Goal: Task Accomplishment & Management: Complete application form

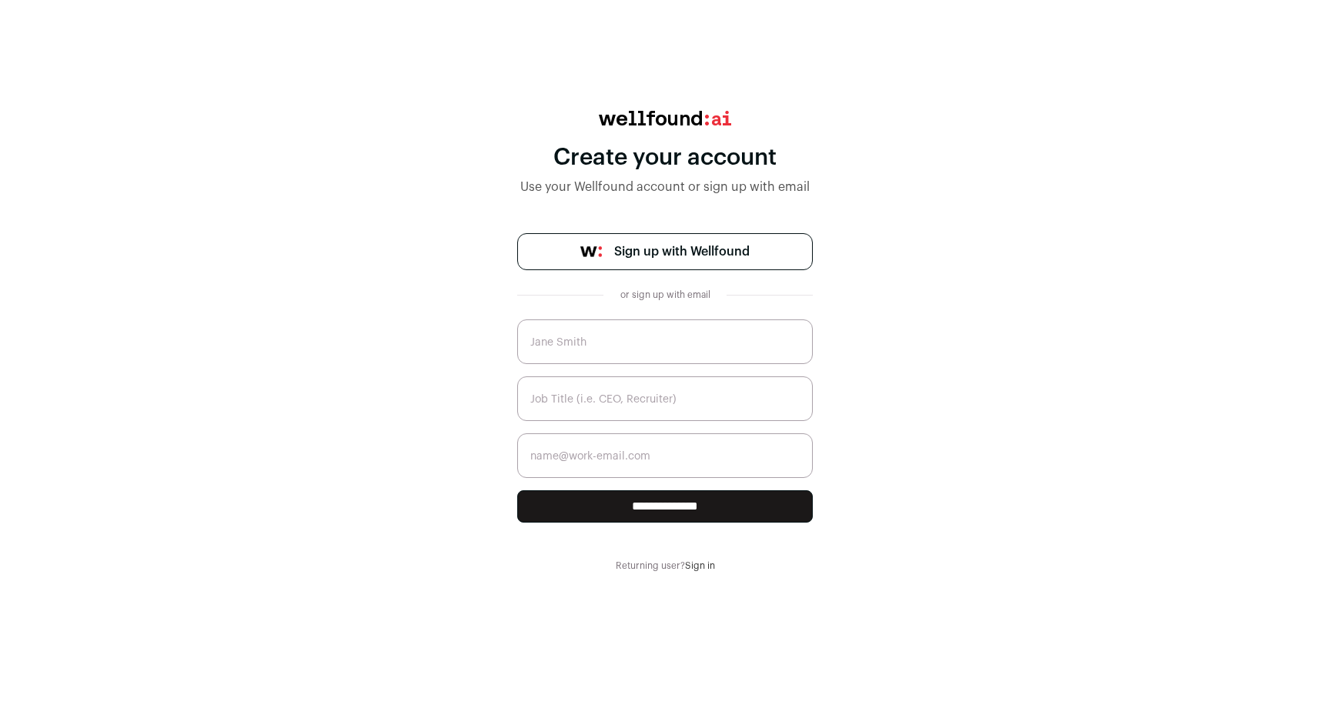
click at [703, 562] on link "Sign in" at bounding box center [700, 565] width 30 height 9
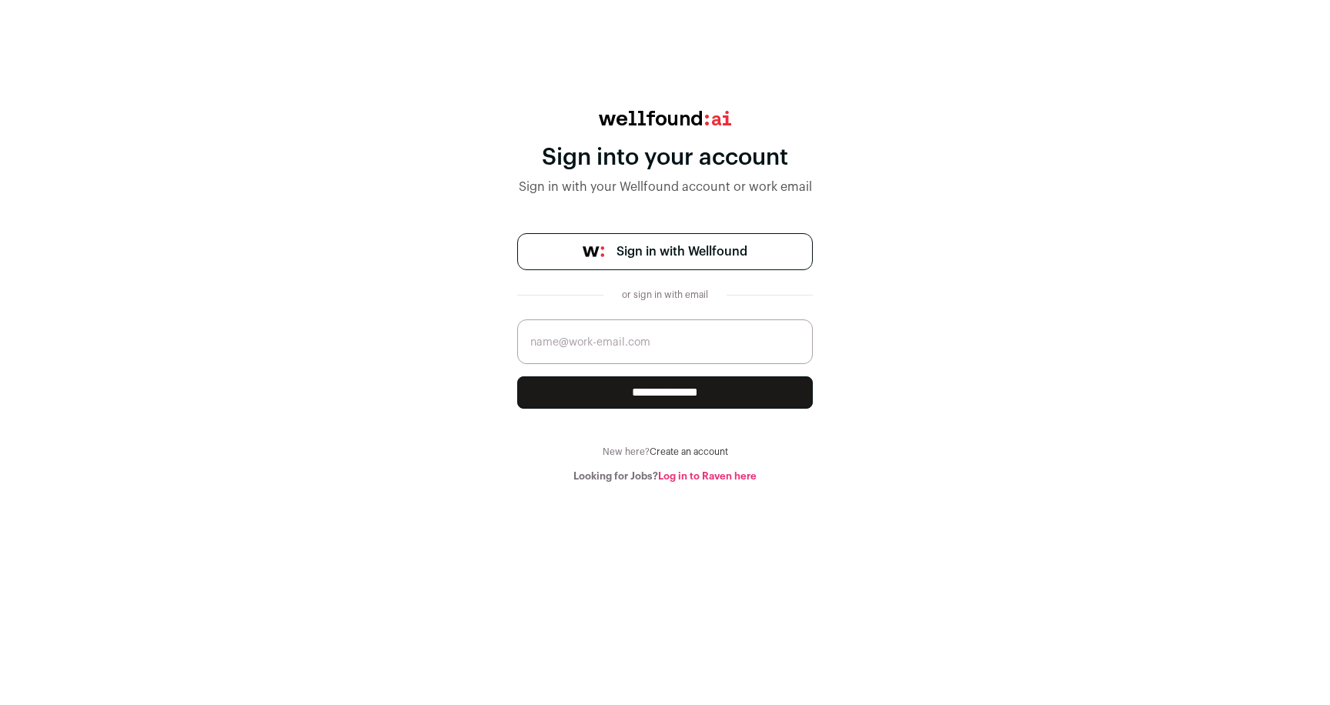
click at [720, 255] on span "Sign in with Wellfound" at bounding box center [681, 251] width 131 height 18
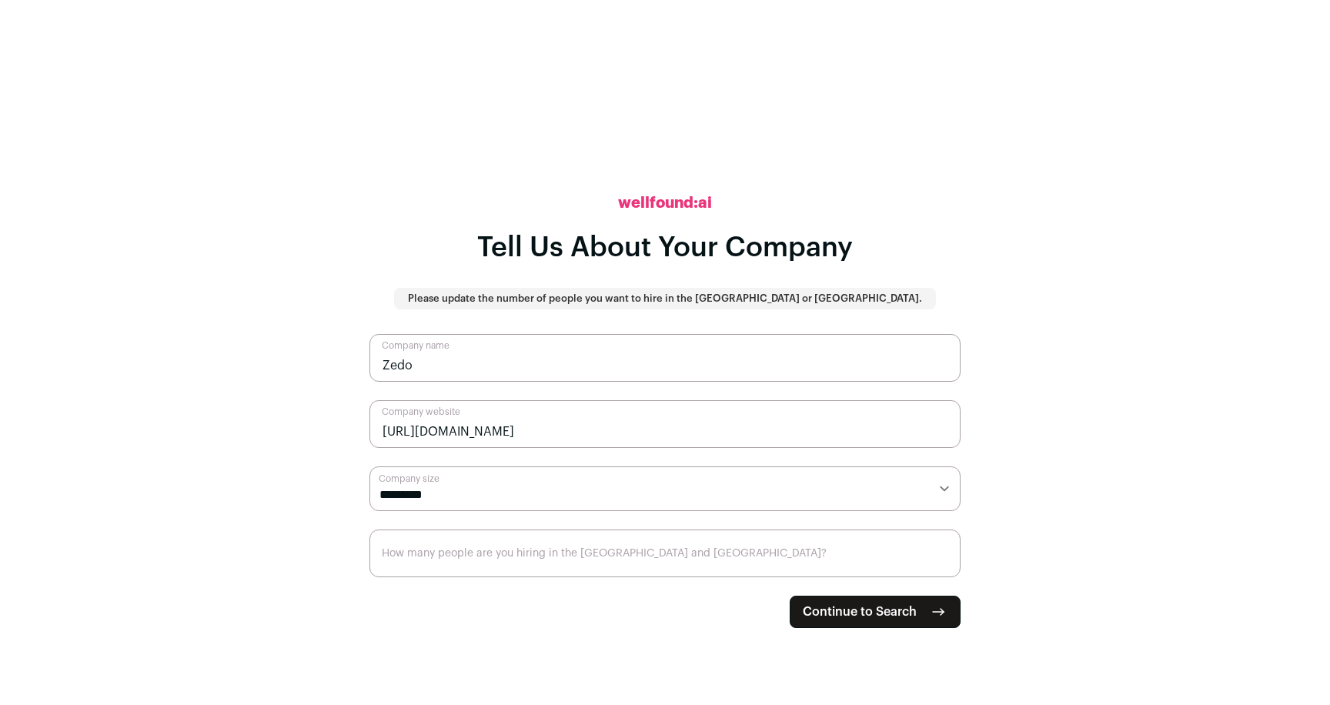
click at [664, 509] on select "**********" at bounding box center [664, 488] width 591 height 45
select select "*"
click at [369, 466] on select "**********" at bounding box center [664, 488] width 591 height 45
click at [763, 563] on input "How many people are you hiring in the US and Canada?" at bounding box center [664, 553] width 591 height 48
type input "10"
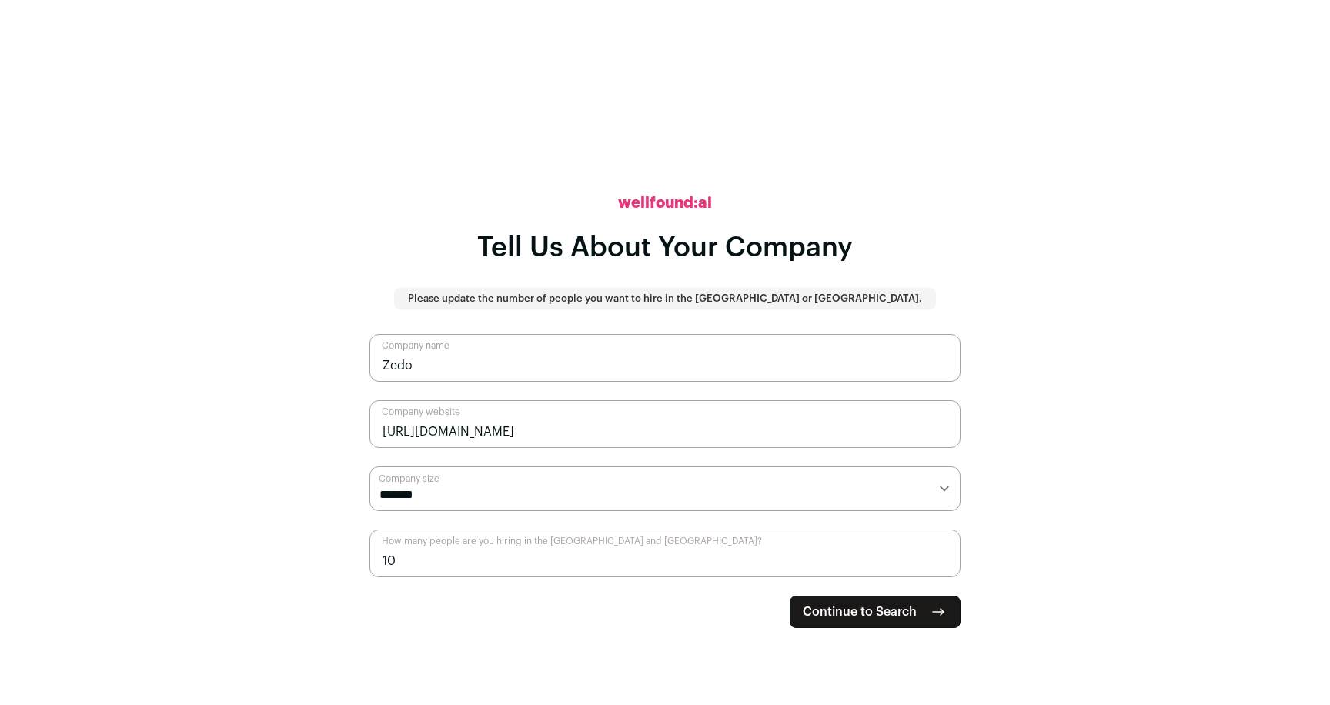
click at [873, 606] on span "Continue to Search" at bounding box center [860, 612] width 114 height 18
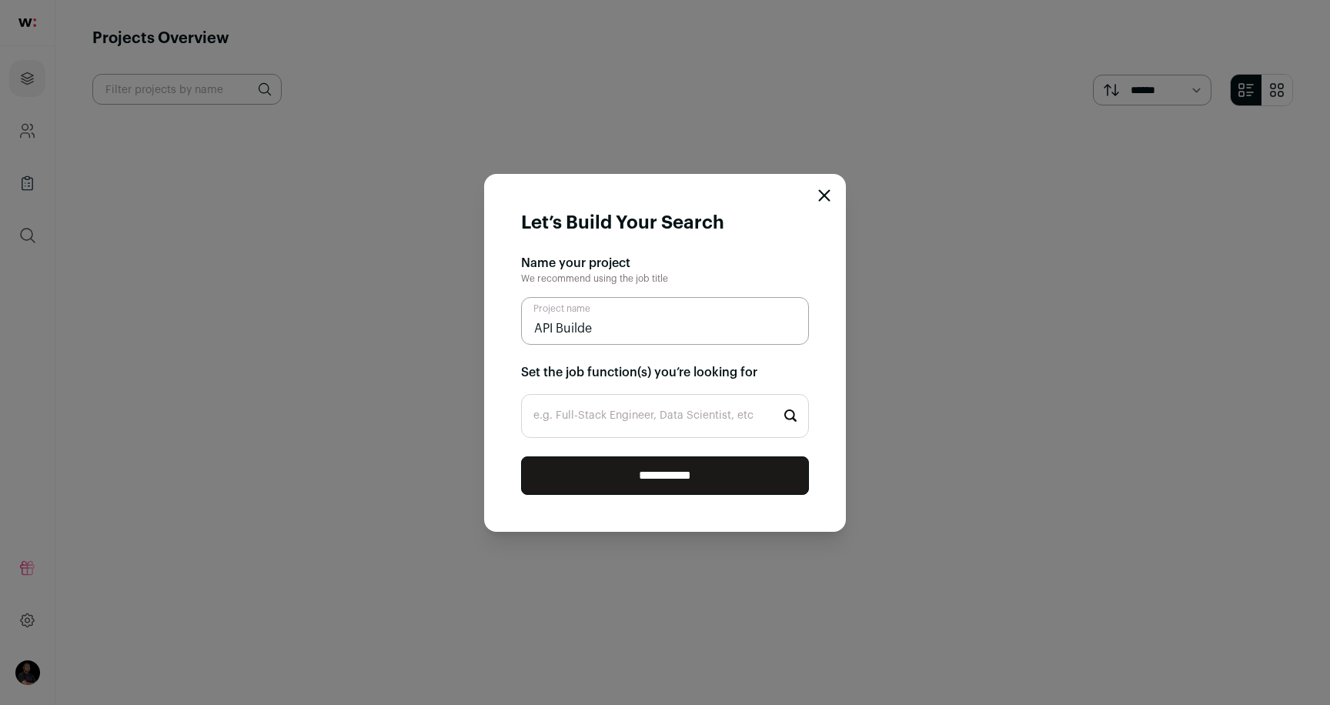
type input "API Builder"
type input "Zedo"
click at [715, 411] on input "e.g. Full-Stack Engineer, Data Scientist, etc" at bounding box center [665, 416] width 288 height 44
click at [708, 466] on input "**********" at bounding box center [665, 475] width 288 height 38
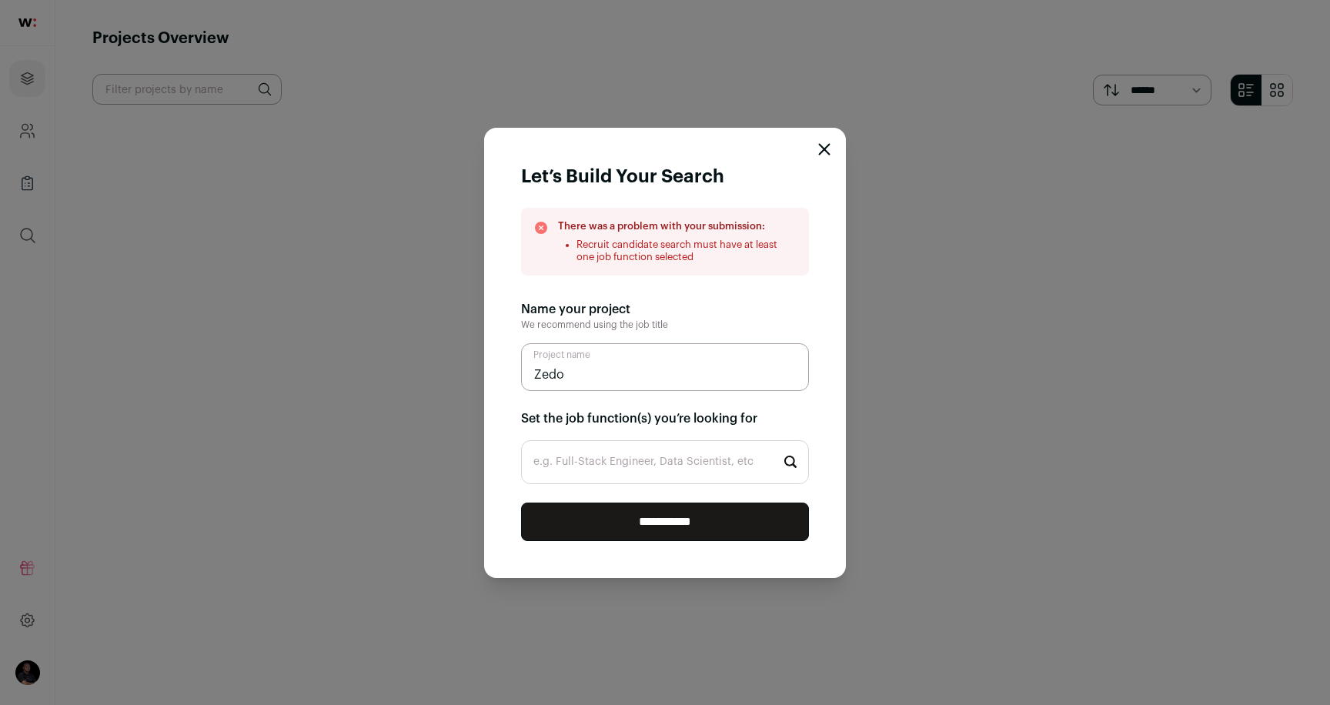
click at [663, 449] on input "e.g. Full-Stack Engineer, Data Scientist, etc" at bounding box center [665, 462] width 288 height 44
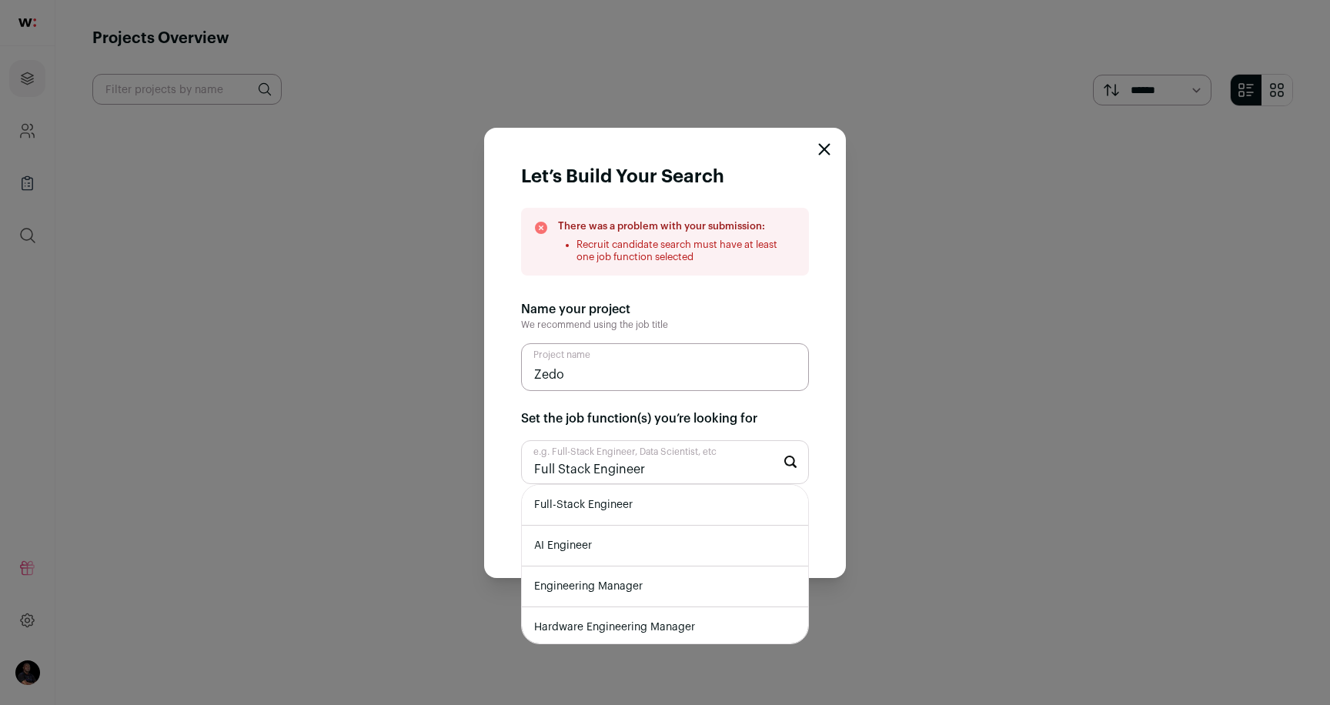
type input "Full Stack Engineer"
click at [657, 504] on li "Full-Stack Engineer" at bounding box center [665, 505] width 286 height 41
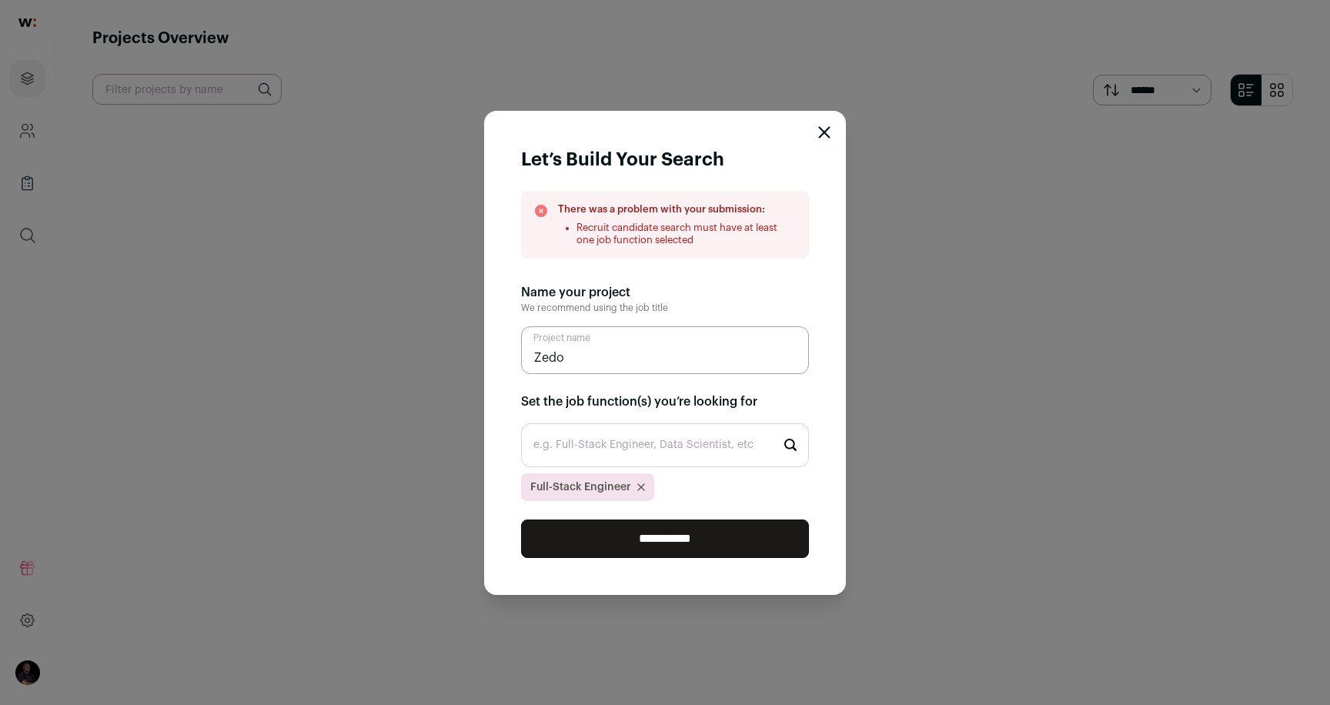
click at [650, 453] on input "e.g. Full-Stack Engineer, Data Scientist, etc" at bounding box center [665, 445] width 288 height 44
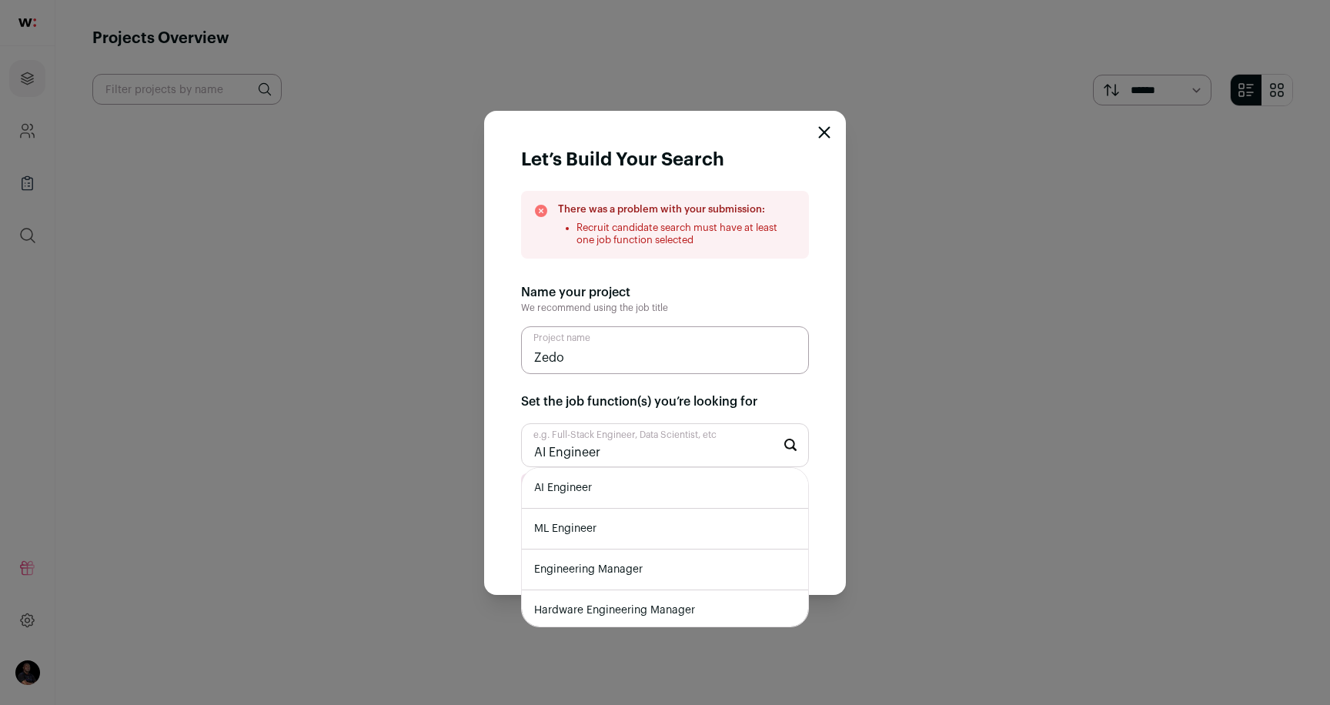
type input "AI Engineer"
click at [650, 484] on li "AI Engineer" at bounding box center [665, 488] width 286 height 41
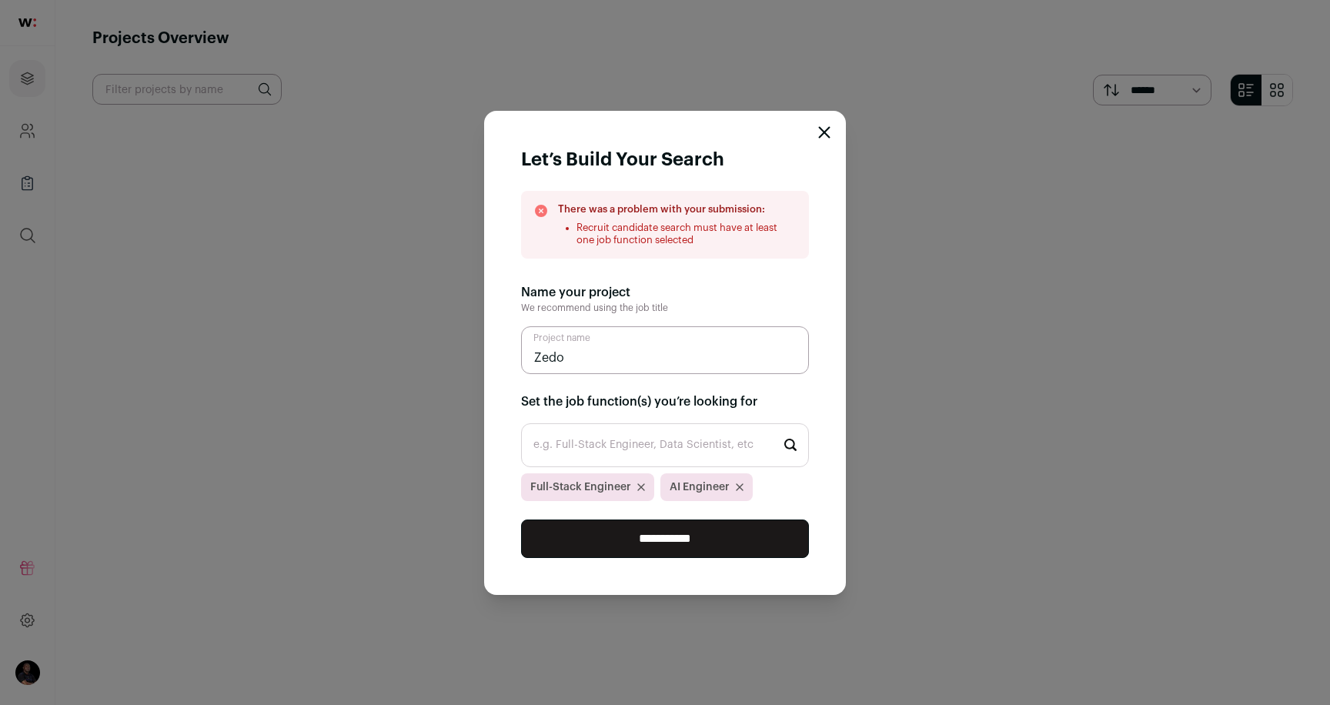
click at [663, 525] on input "**********" at bounding box center [665, 538] width 288 height 38
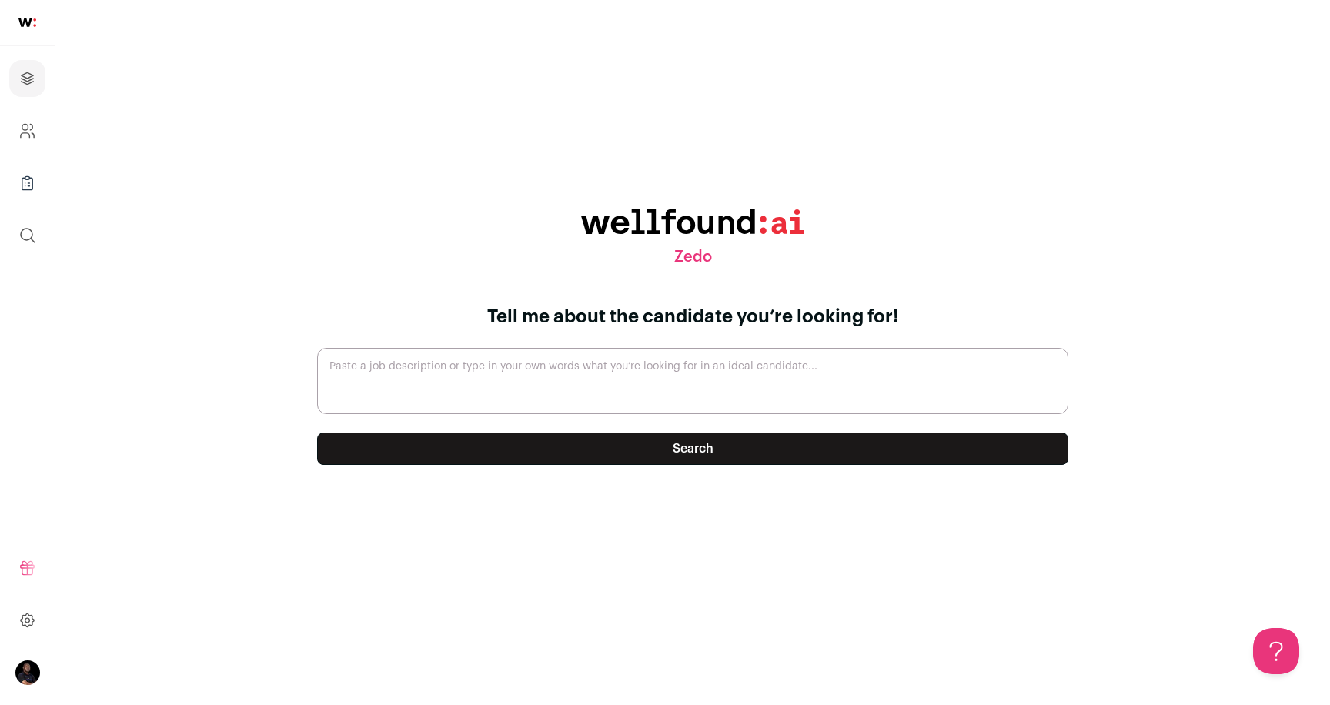
click at [812, 356] on textarea "Paste a job description or type in your own words what you’re looking for in an…" at bounding box center [692, 381] width 751 height 66
type textarea "I need an experienced AI Automation full stack engineer for my proptech business"
click at [800, 434] on button "Search" at bounding box center [692, 448] width 751 height 32
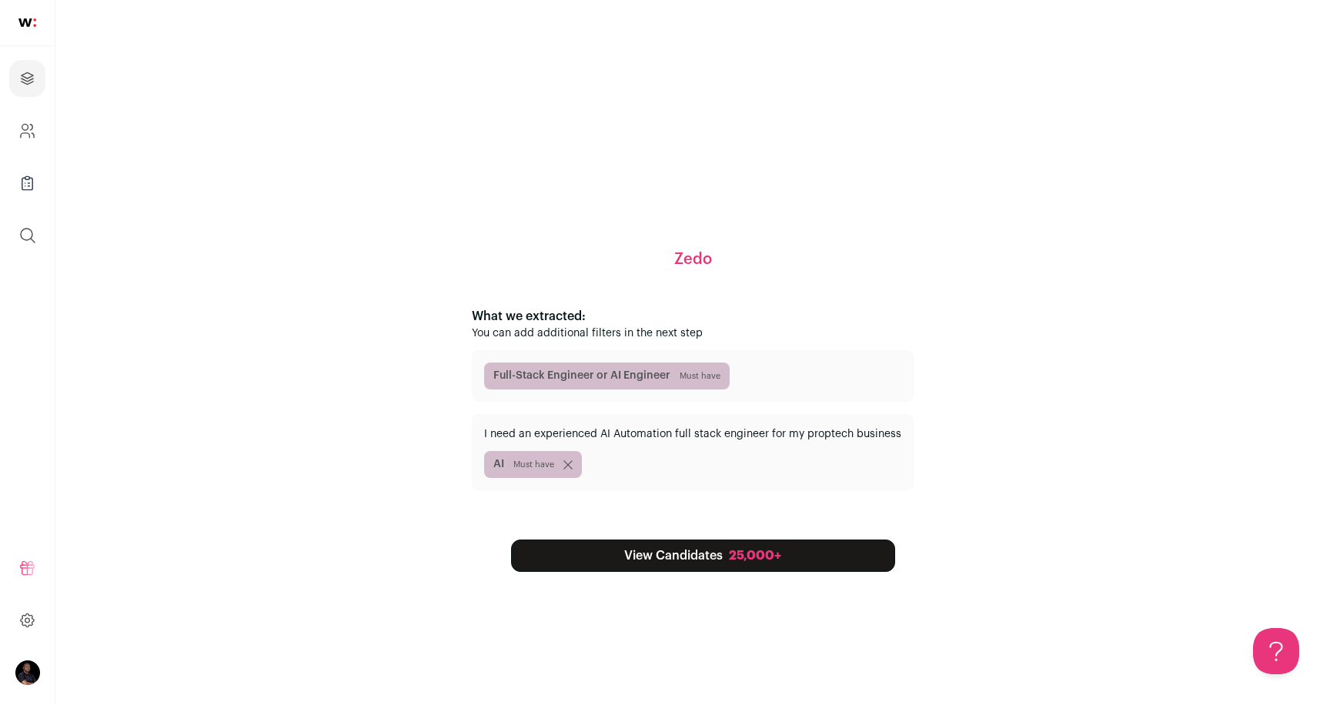
click at [711, 559] on link "View Candidates 25,000+" at bounding box center [703, 555] width 384 height 32
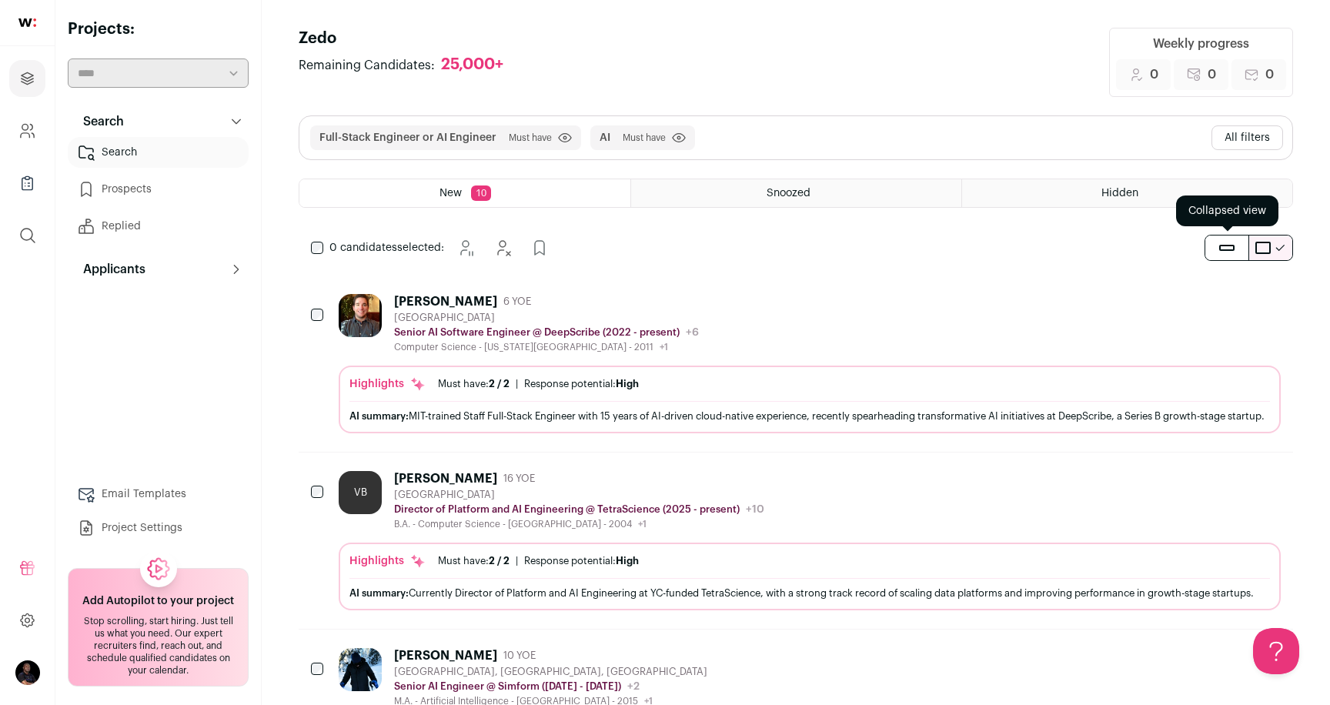
click at [1221, 247] on span "submit" at bounding box center [1226, 248] width 15 height 6
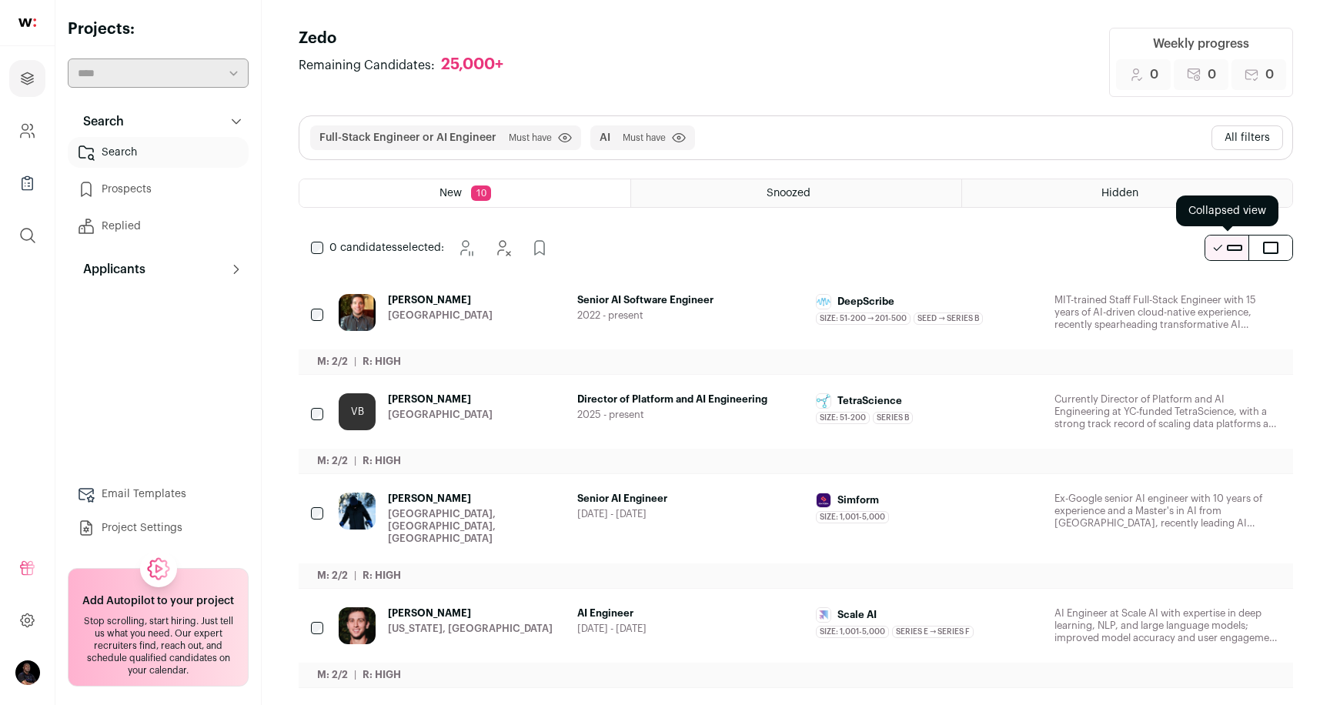
click at [1231, 247] on span "submit" at bounding box center [1234, 248] width 15 height 6
click at [156, 572] on icon at bounding box center [159, 569] width 6 height 7
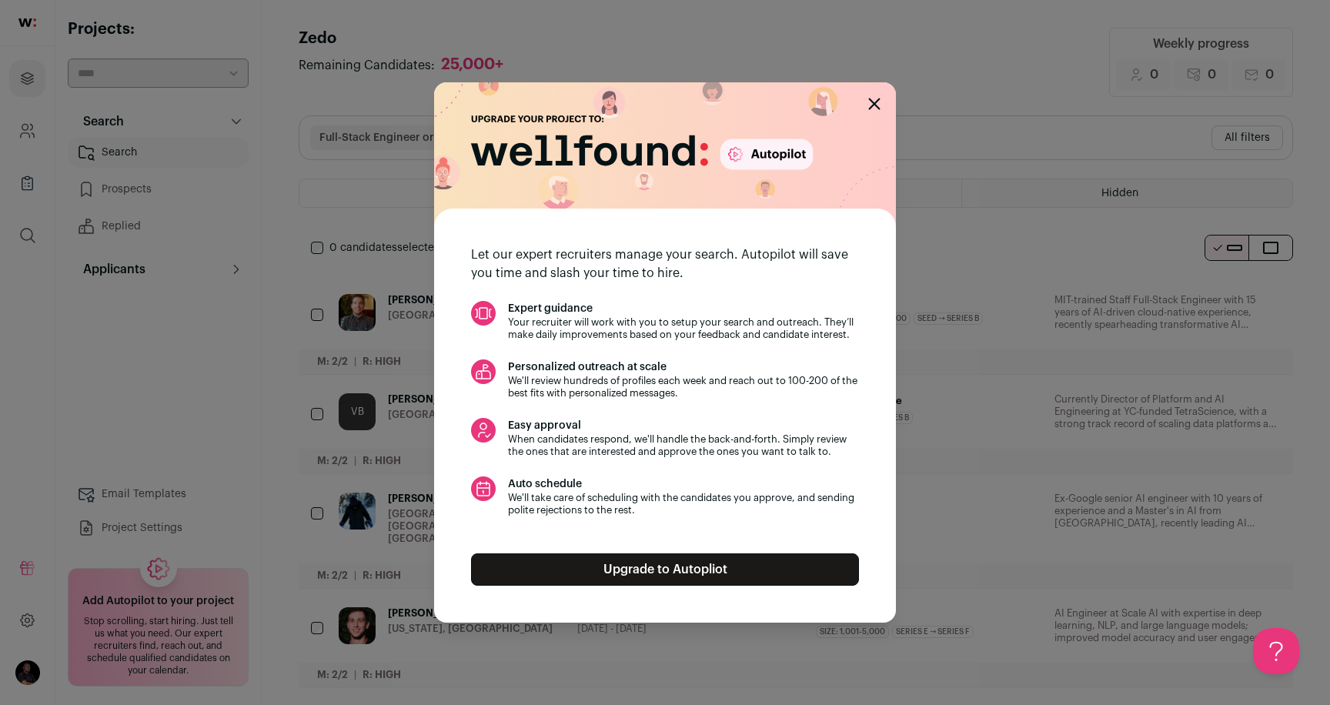
click at [684, 559] on link "Upgrade to Autopliot" at bounding box center [665, 569] width 388 height 32
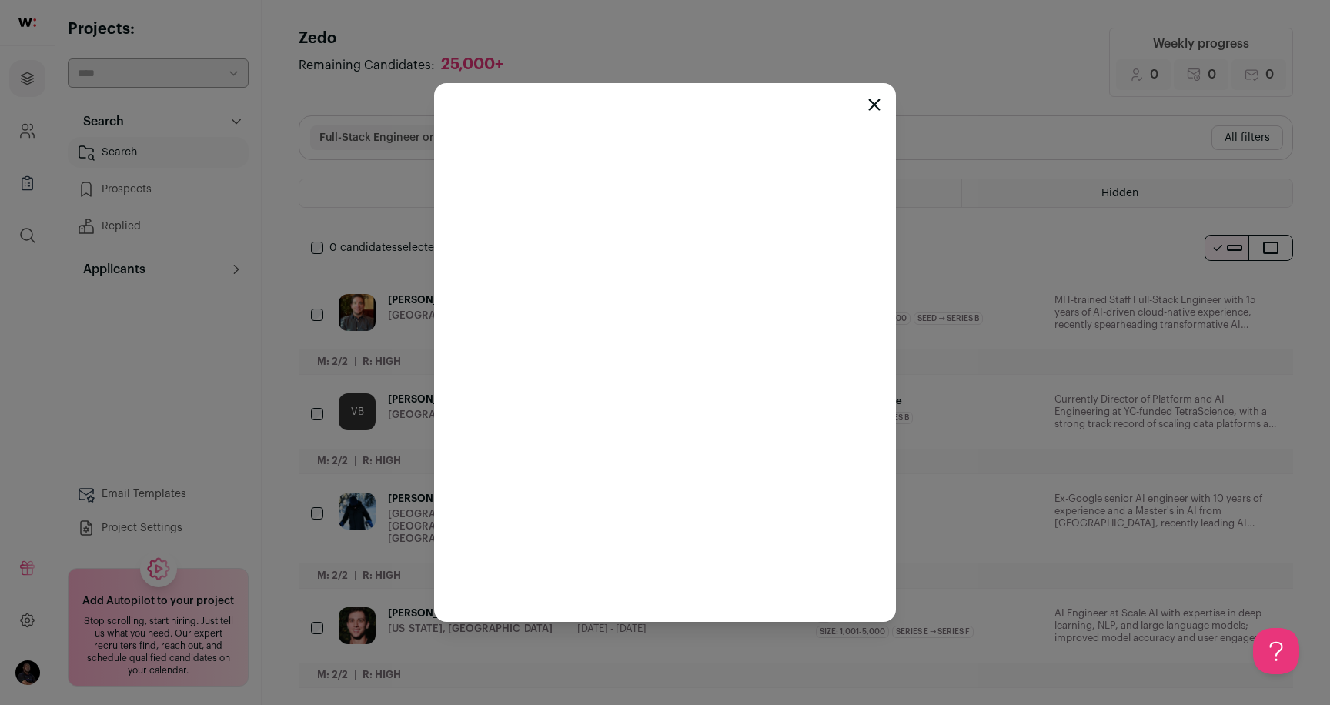
click at [871, 103] on icon "Close modal" at bounding box center [874, 105] width 12 height 12
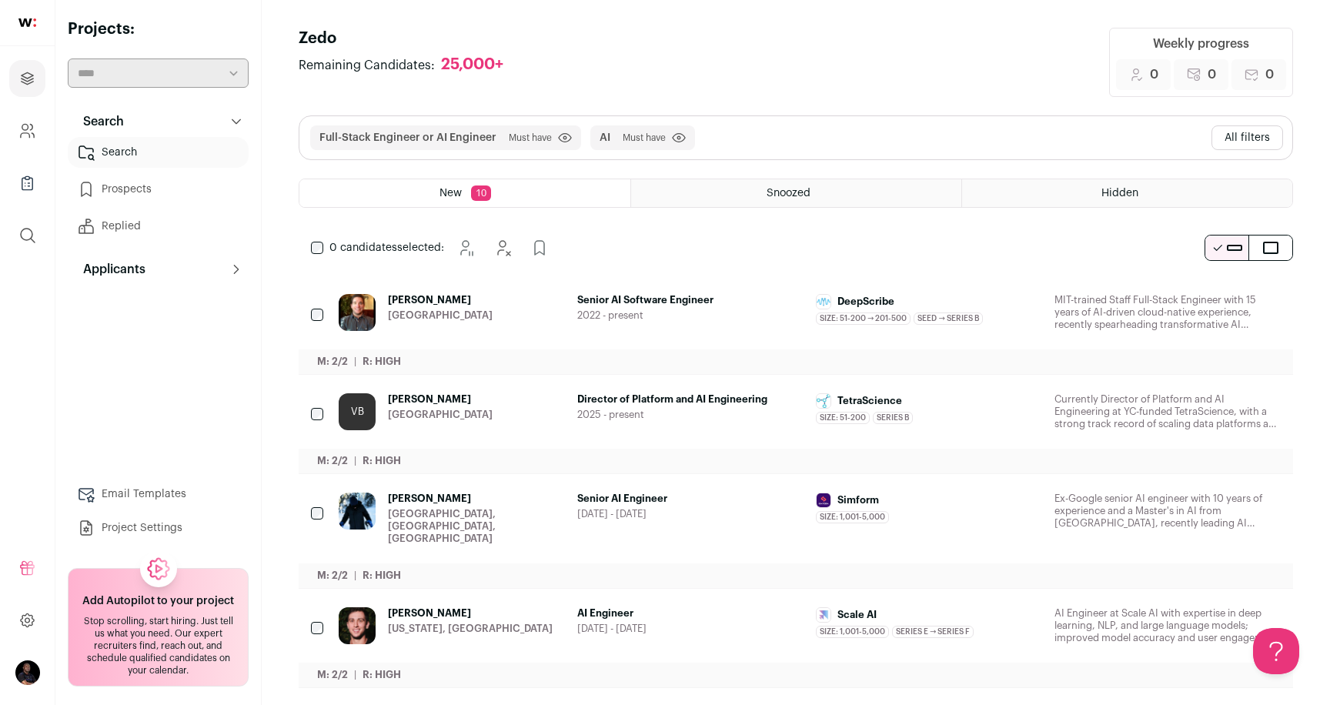
click at [763, 194] on div "Snoozed" at bounding box center [796, 193] width 330 height 28
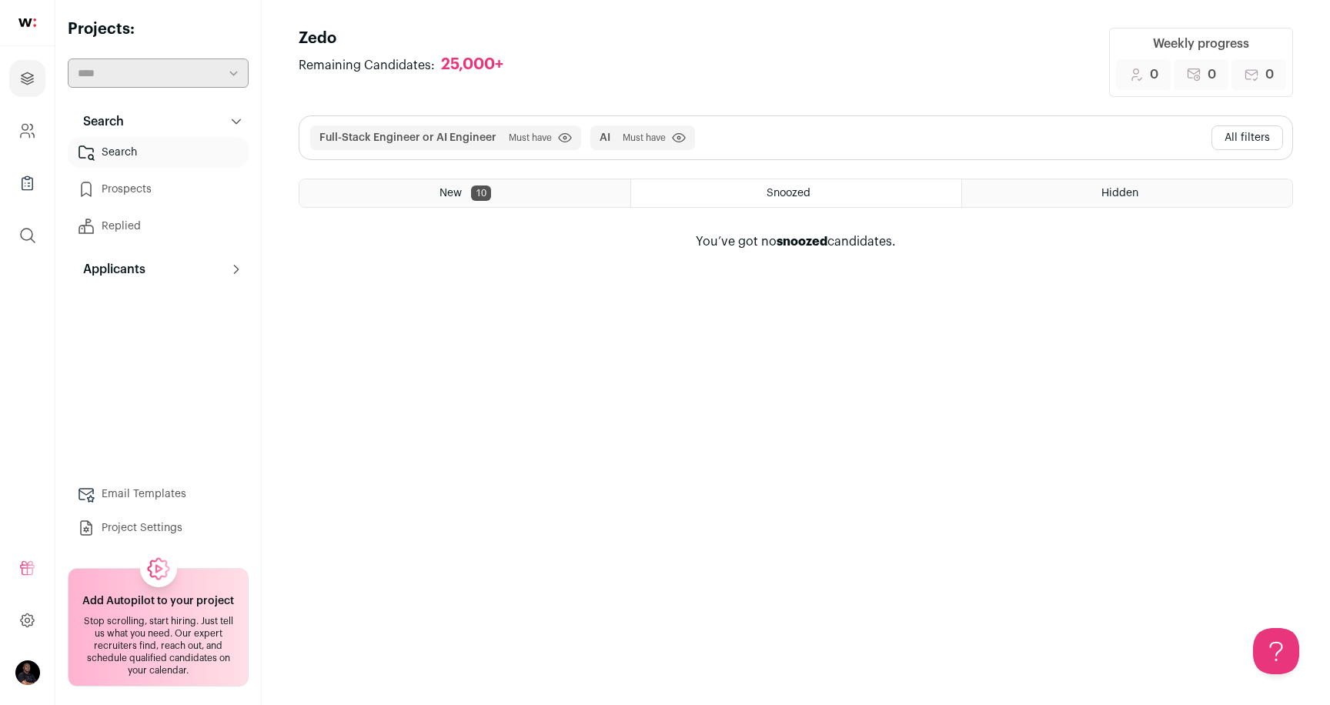
click at [432, 180] on div "New 10" at bounding box center [464, 193] width 331 height 28
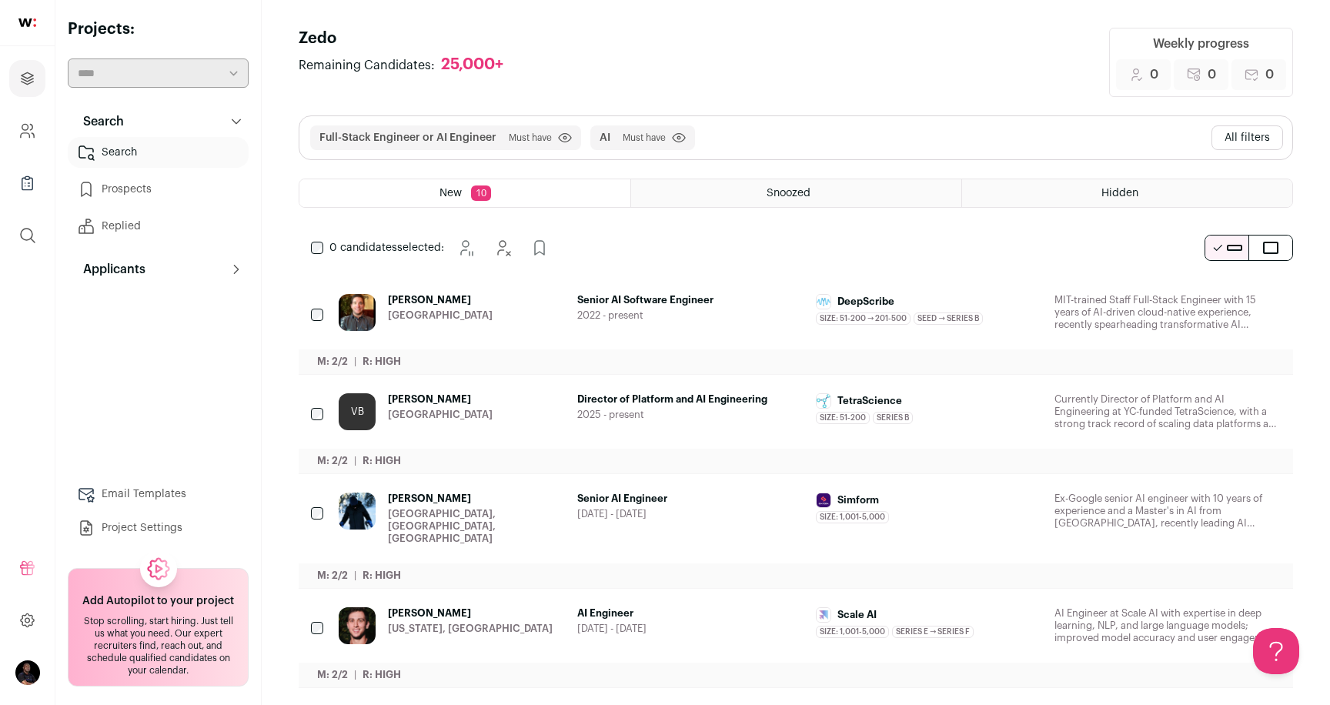
click at [134, 273] on p "Applicants" at bounding box center [110, 269] width 72 height 18
click at [149, 494] on link "Email Templates" at bounding box center [158, 494] width 181 height 31
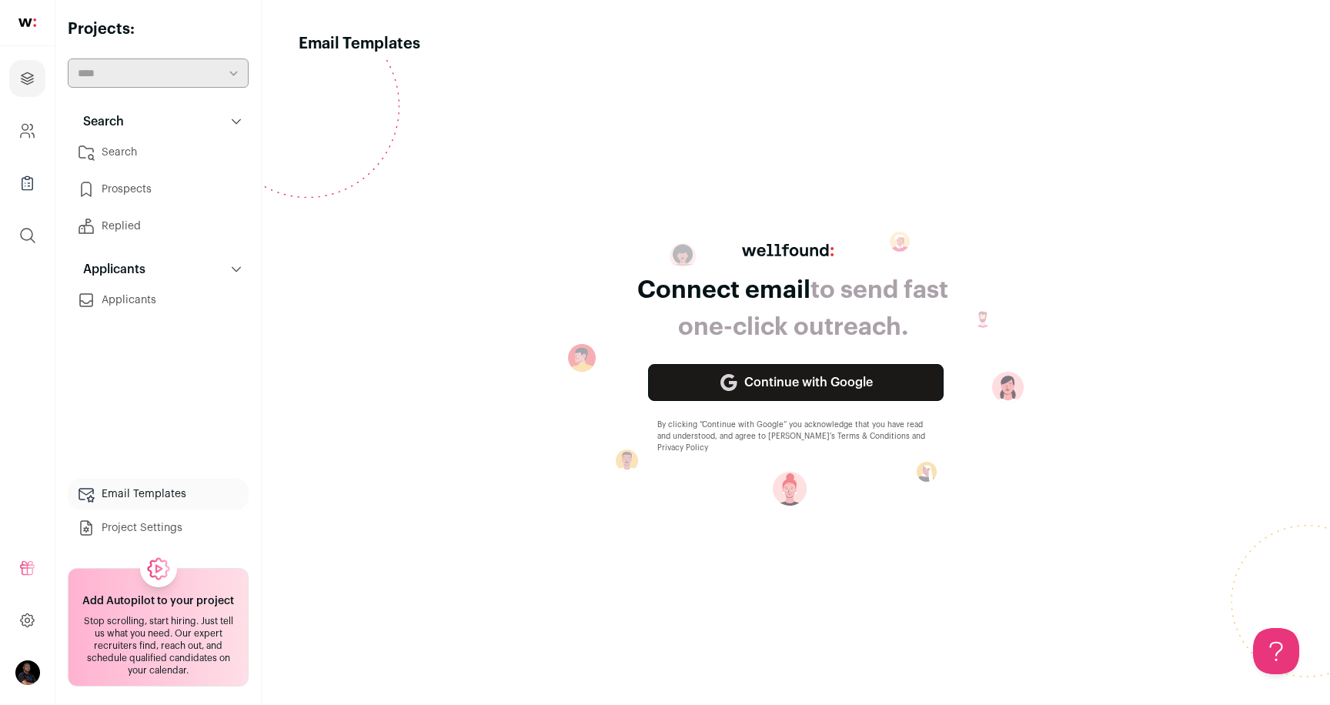
click at [823, 384] on link "Continue with Google" at bounding box center [796, 382] width 296 height 37
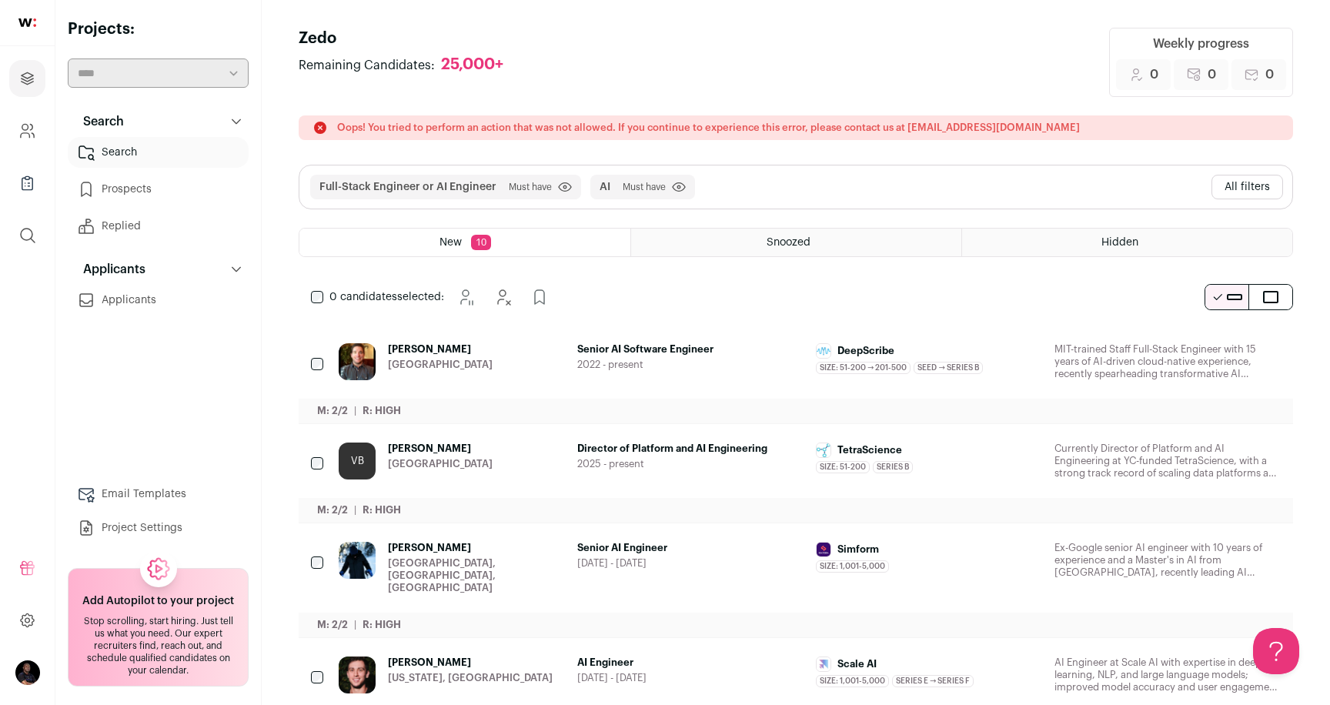
click at [696, 123] on p "Oops! You tried to perform an action that was not allowed. If you continue to e…" at bounding box center [708, 128] width 743 height 12
click at [590, 58] on header "Zedo Remaining Candidates: 25,000+ Weekly progress 0 Added to prospects 0 Reach…" at bounding box center [796, 62] width 994 height 69
click at [36, 133] on link "Company and ATS Settings" at bounding box center [27, 130] width 36 height 37
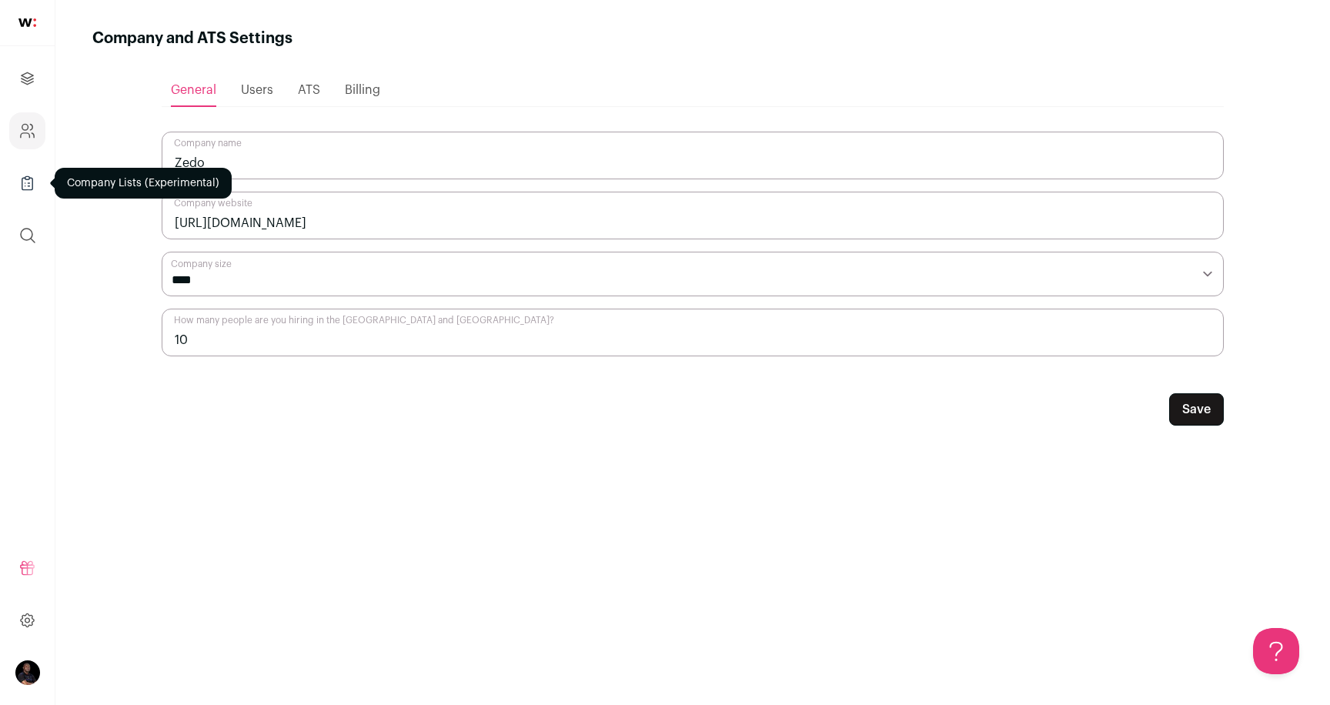
click at [36, 182] on link "Company Lists" at bounding box center [27, 183] width 36 height 37
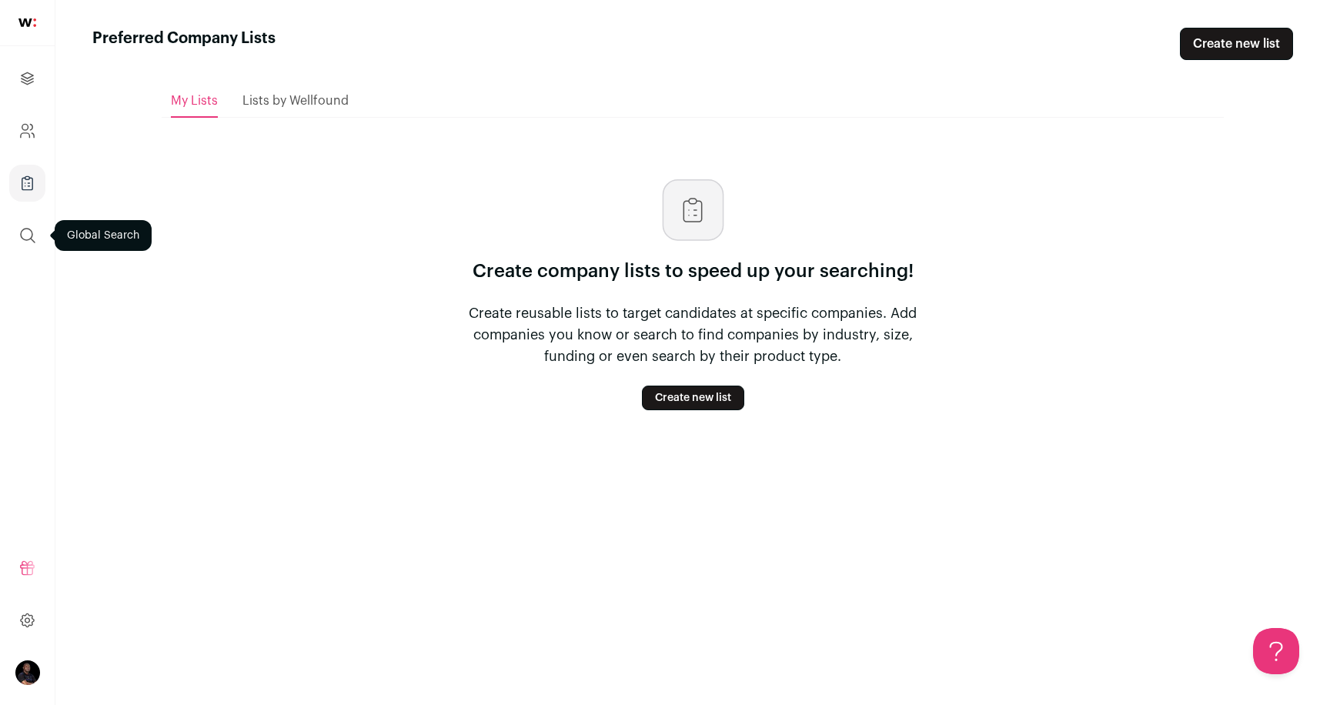
click at [34, 230] on icon "submit" at bounding box center [27, 235] width 18 height 18
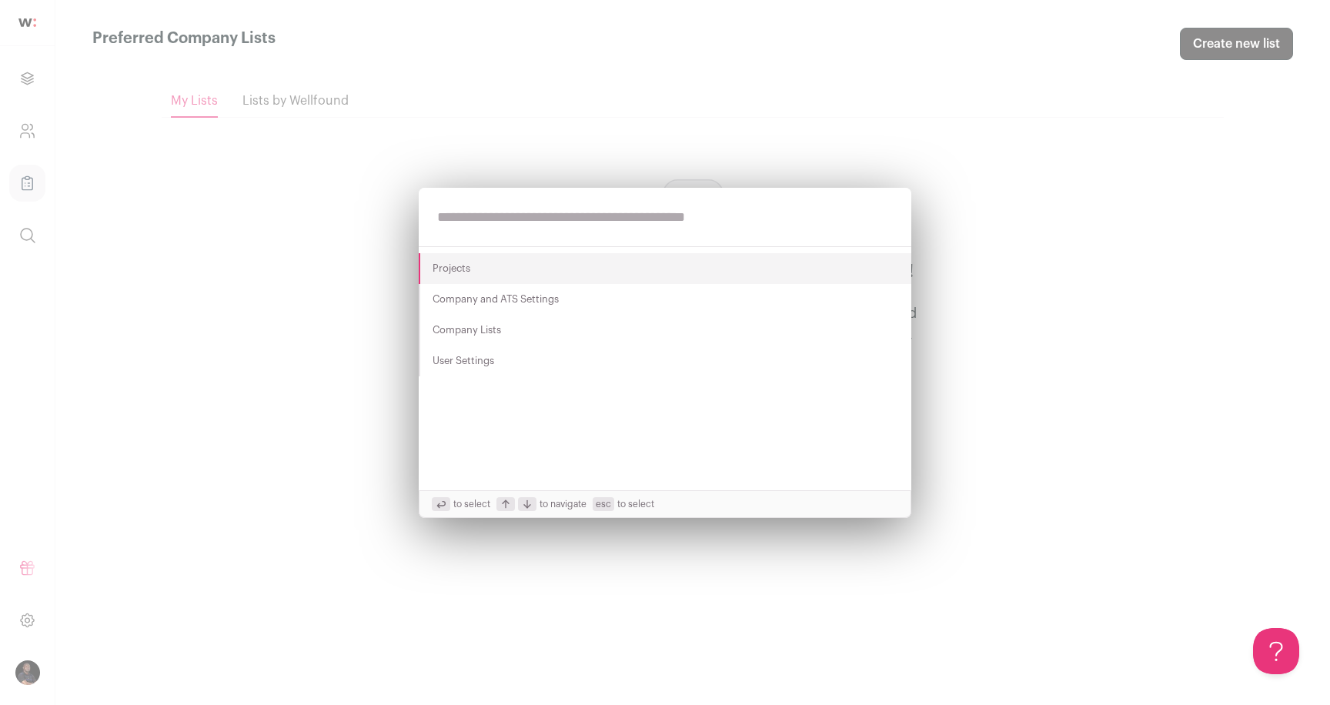
click at [34, 206] on div "Projects Company and ATS Settings Company Lists User Settings to select to navi…" at bounding box center [665, 352] width 1330 height 705
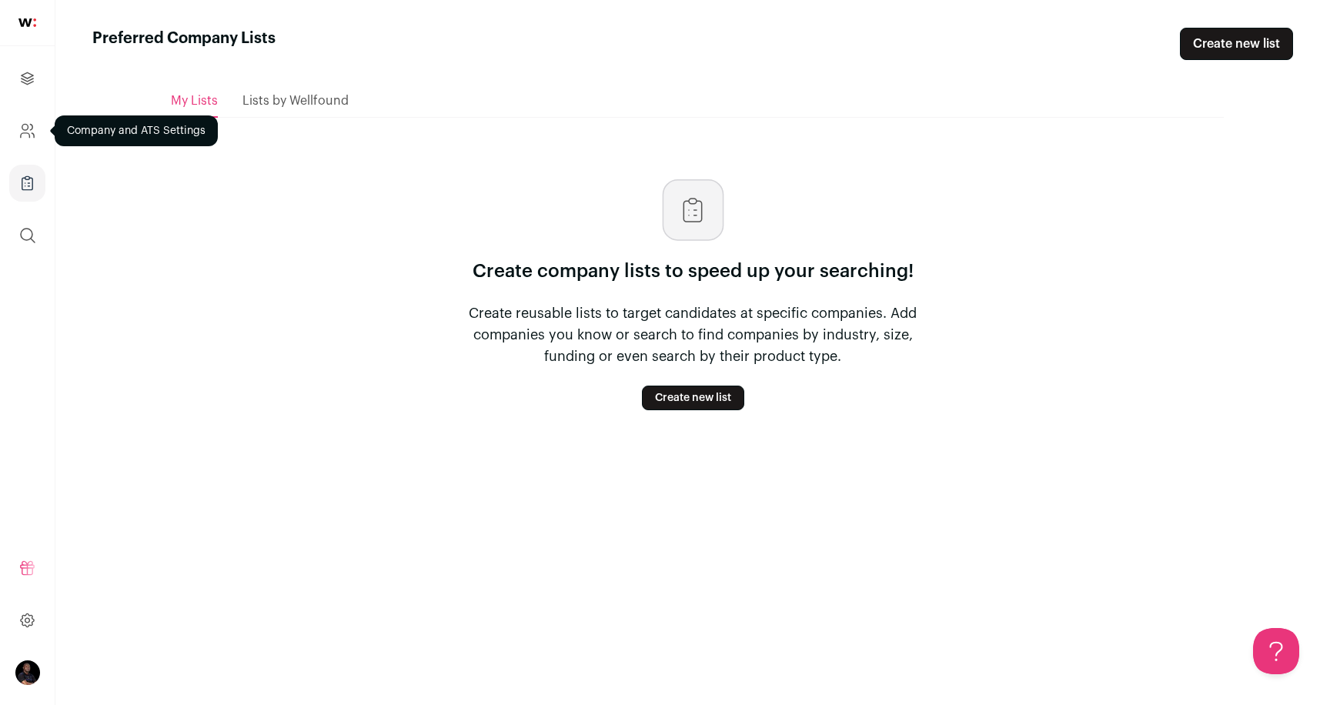
click at [25, 133] on icon "Company and ATS Settings" at bounding box center [25, 135] width 9 height 5
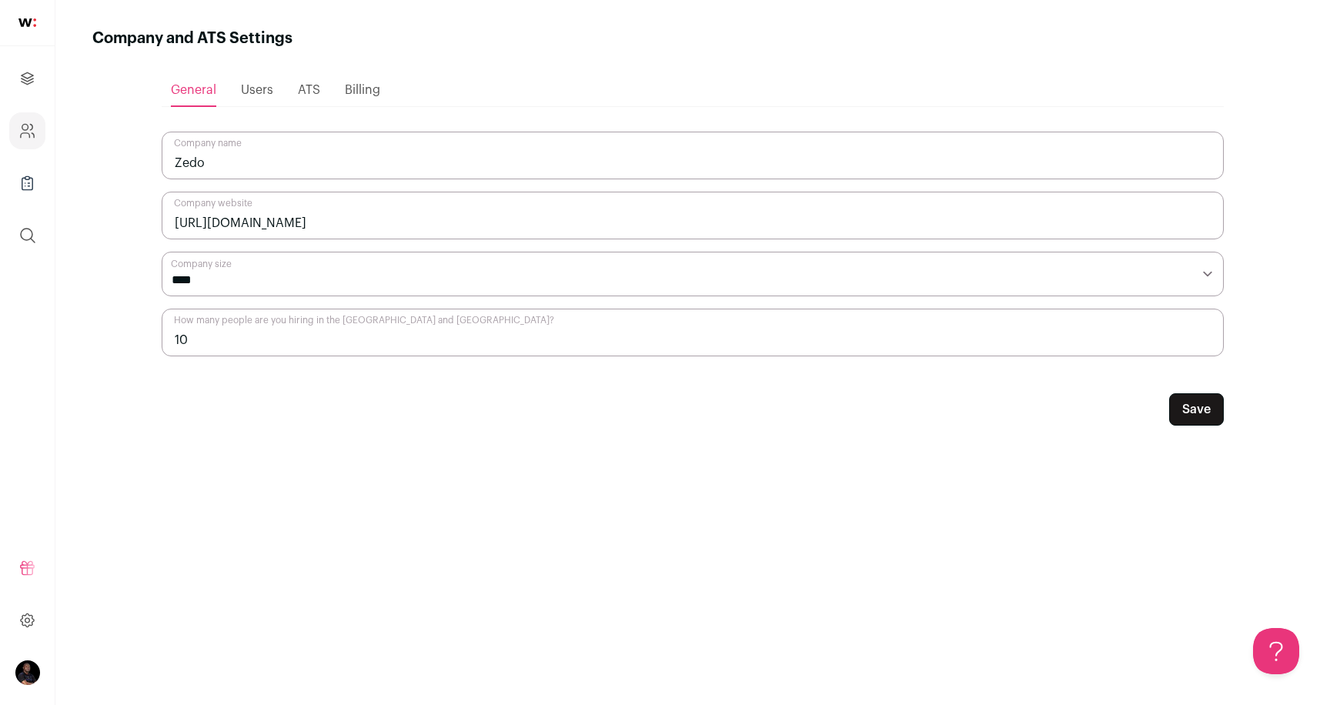
click at [299, 94] on span "ATS" at bounding box center [309, 90] width 22 height 12
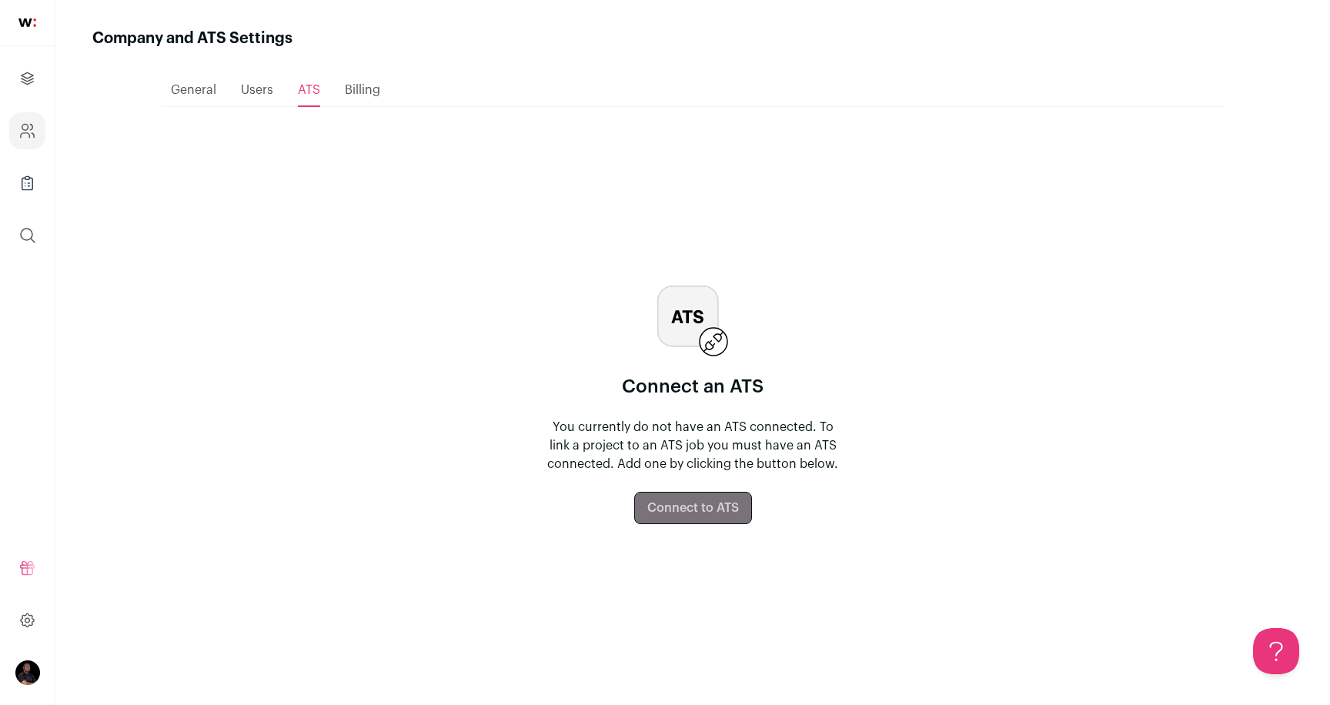
click at [357, 91] on span "Billing" at bounding box center [362, 90] width 35 height 12
